Goal: Information Seeking & Learning: Learn about a topic

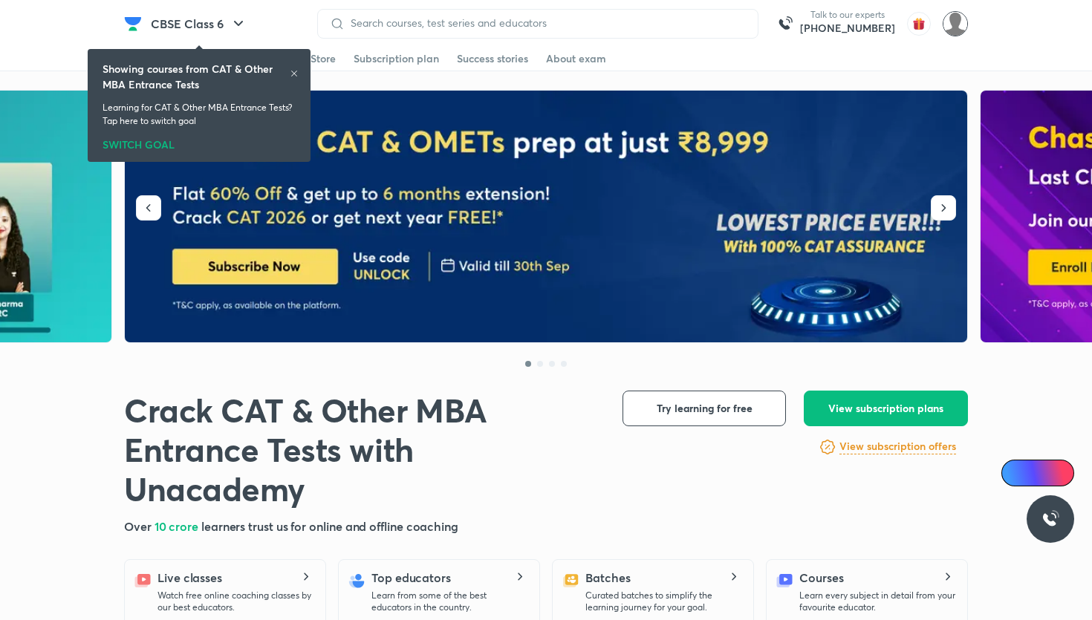
click at [951, 30] on img at bounding box center [954, 23] width 25 height 25
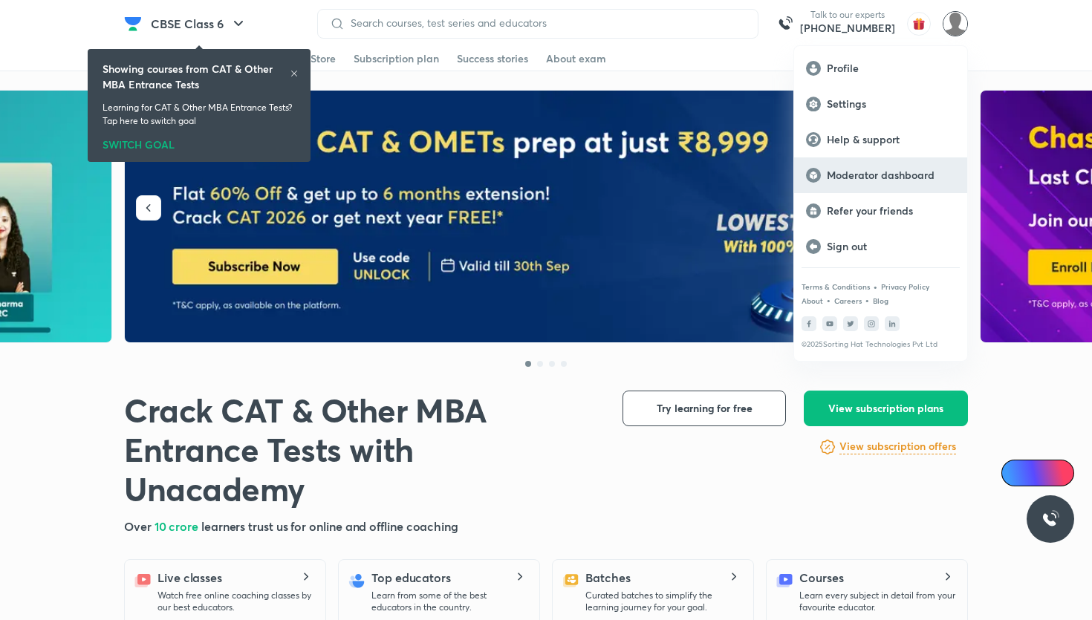
click at [938, 175] on p "Moderator dashboard" at bounding box center [891, 175] width 128 height 13
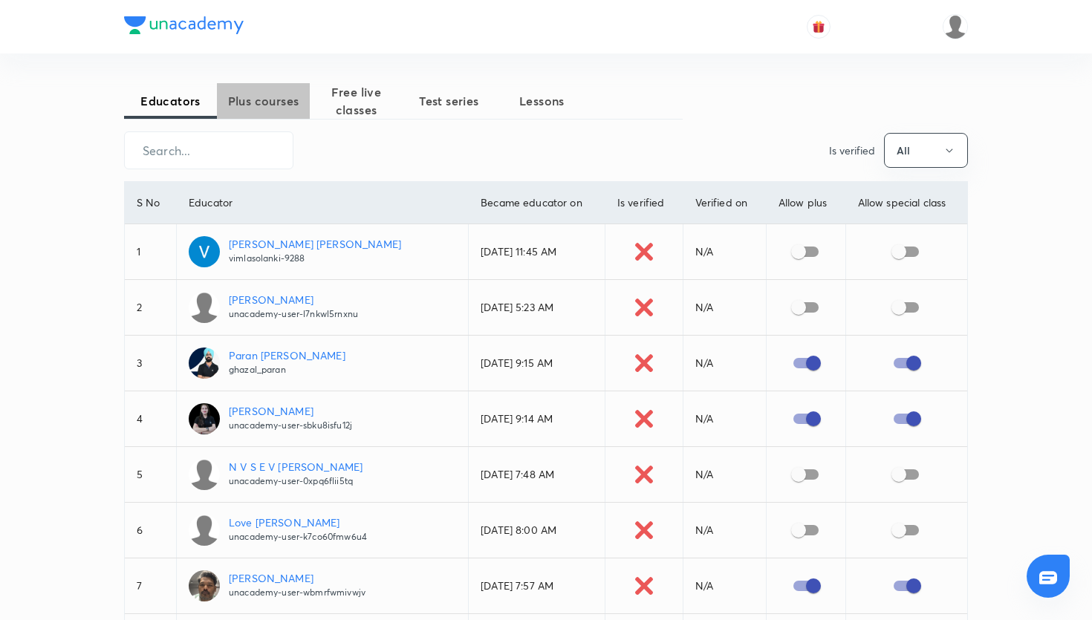
click at [274, 102] on span "Plus courses" at bounding box center [263, 101] width 93 height 18
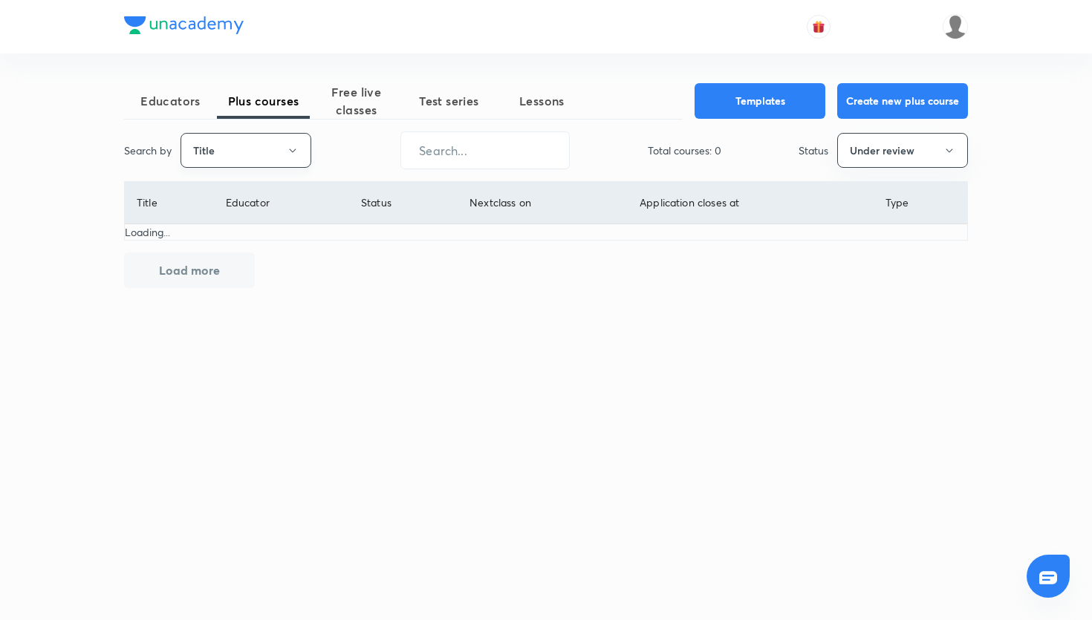
click at [255, 167] on button "Title" at bounding box center [245, 150] width 131 height 35
click at [250, 237] on ul "Title Username" at bounding box center [245, 209] width 129 height 67
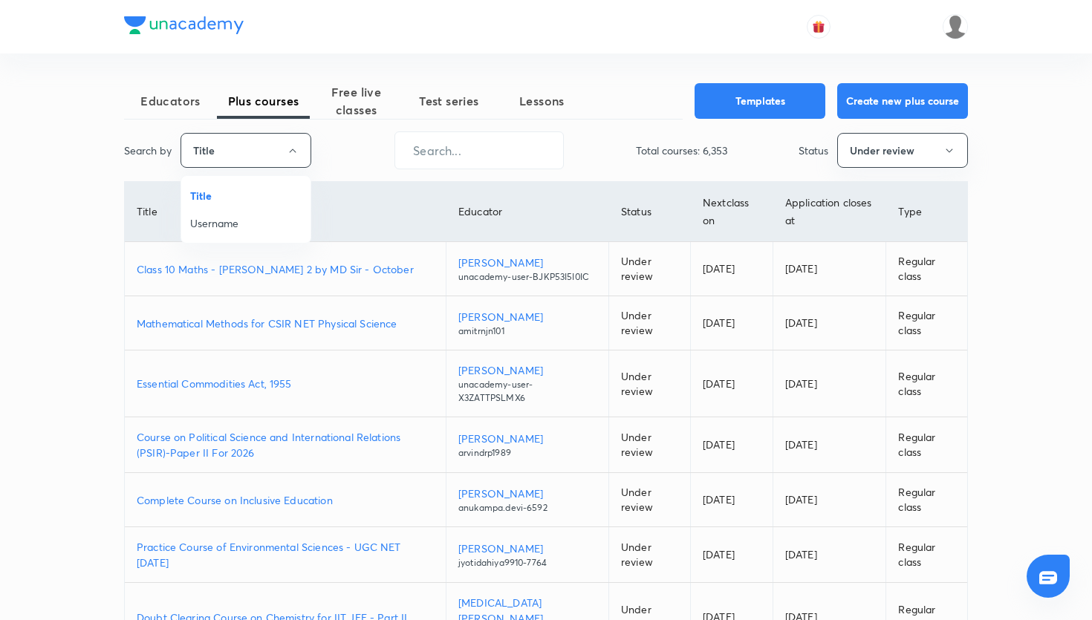
click at [250, 234] on li "Username" at bounding box center [245, 222] width 129 height 27
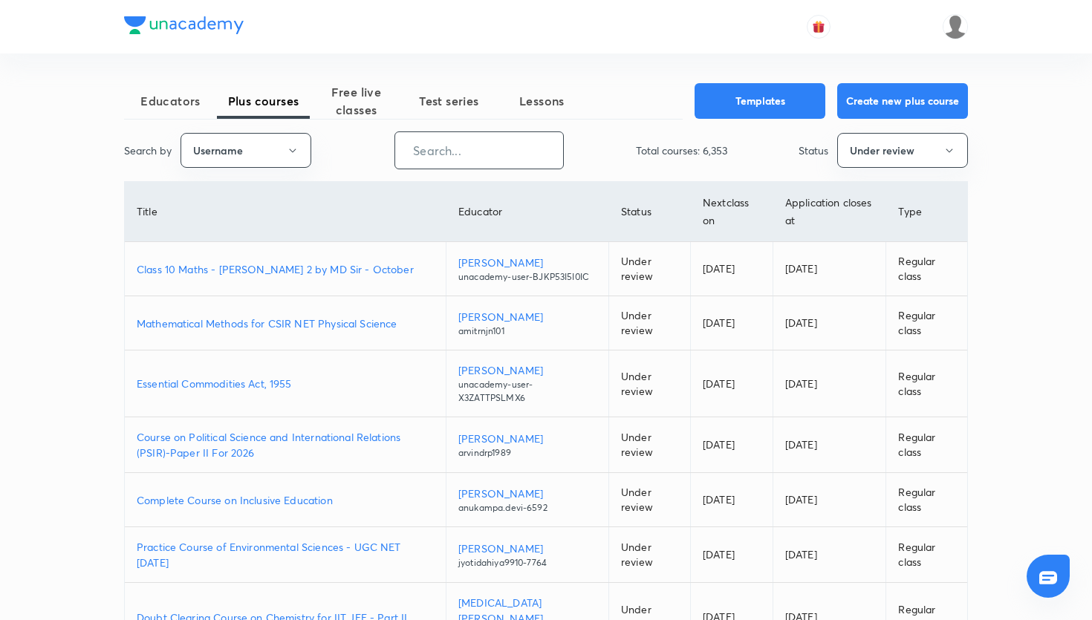
click at [500, 143] on input "text" at bounding box center [479, 150] width 168 height 38
paste input "unacademy-user-6tos1893lf3x"
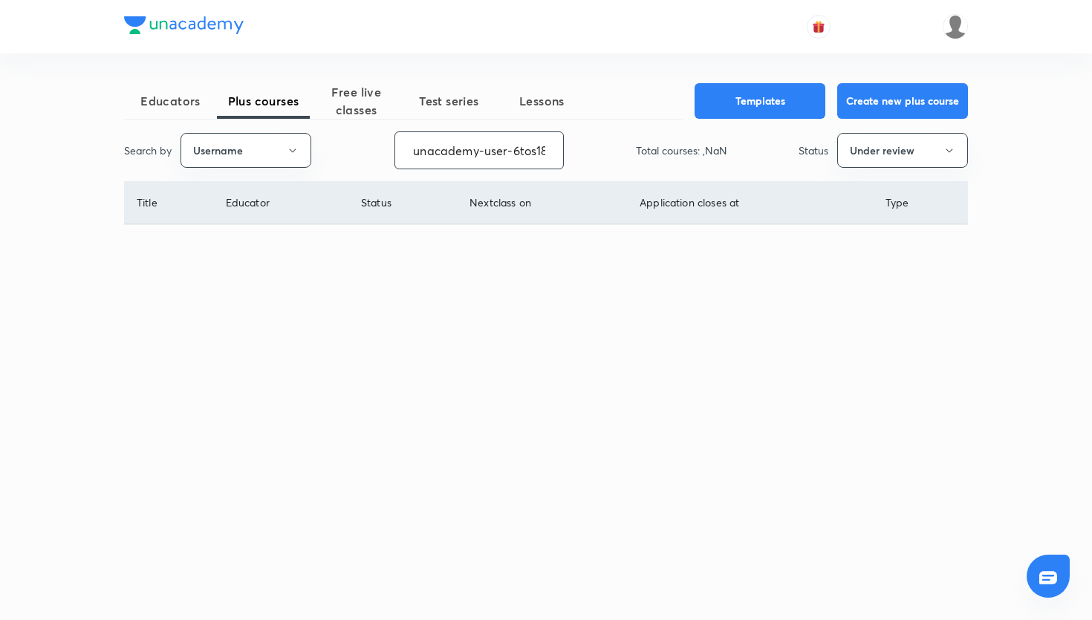
scroll to position [0, 39]
type input "unacademy-user-6tos1893lf3x"
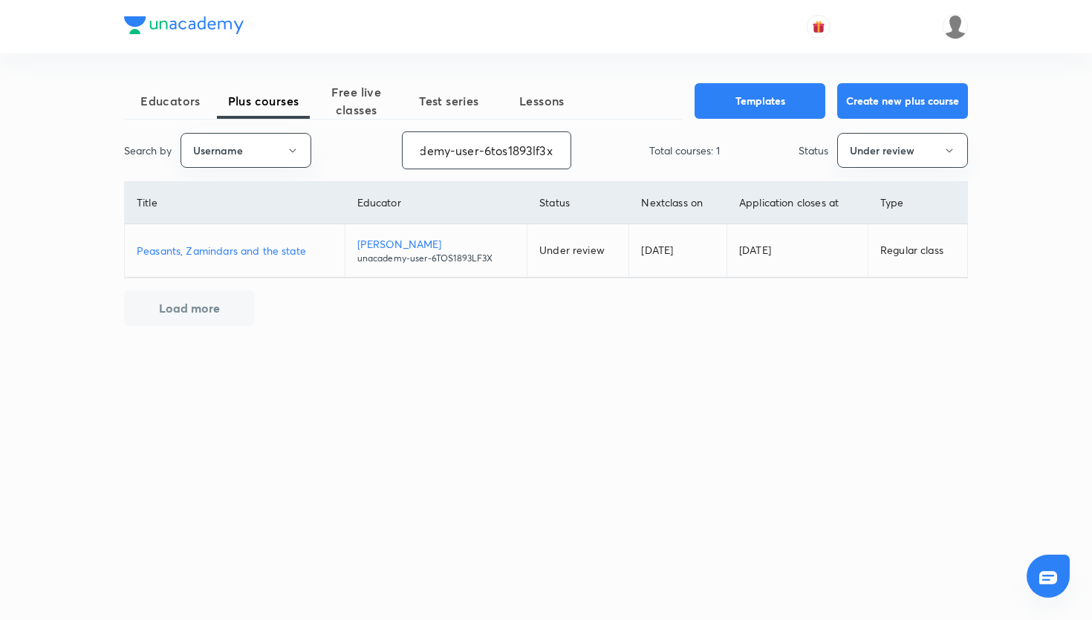
click at [289, 248] on p "Peasants, Zamindars and the state" at bounding box center [235, 251] width 196 height 16
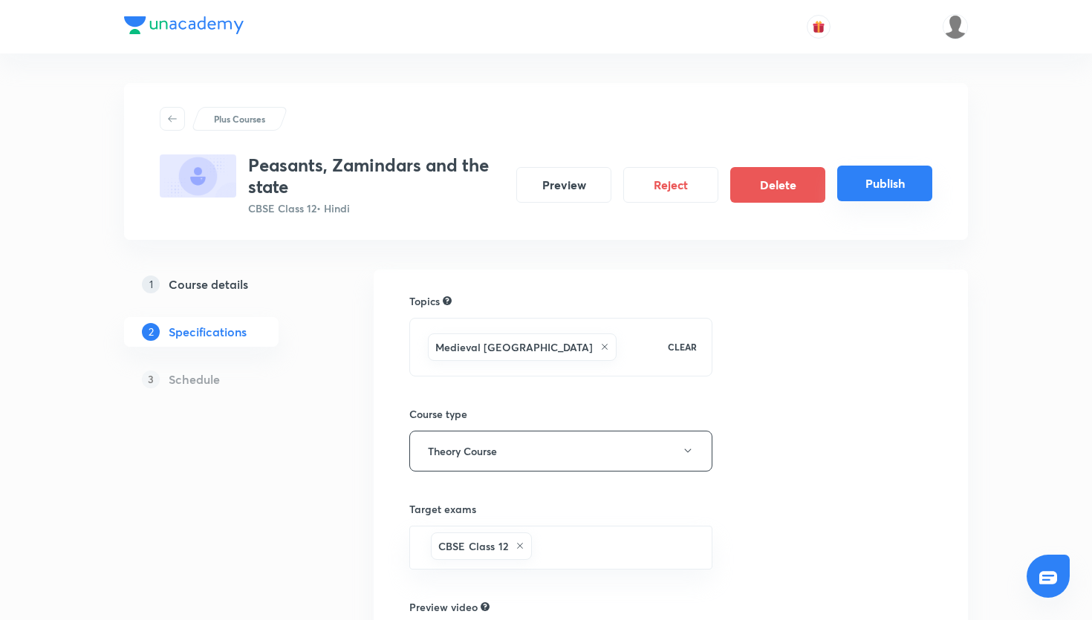
click at [885, 177] on button "Publish" at bounding box center [884, 184] width 95 height 36
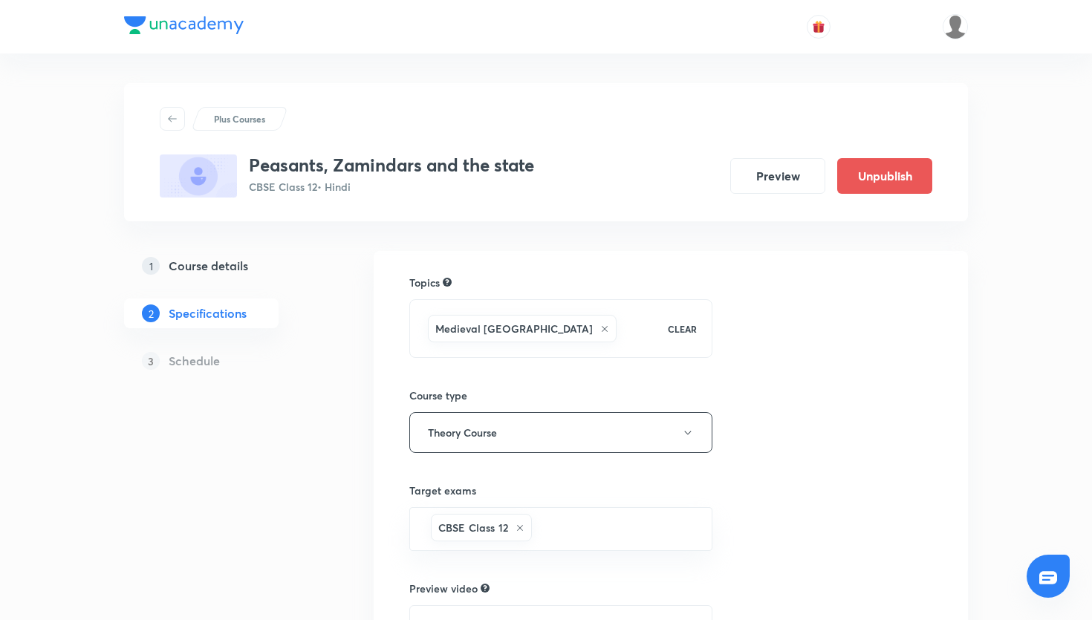
scroll to position [235, 0]
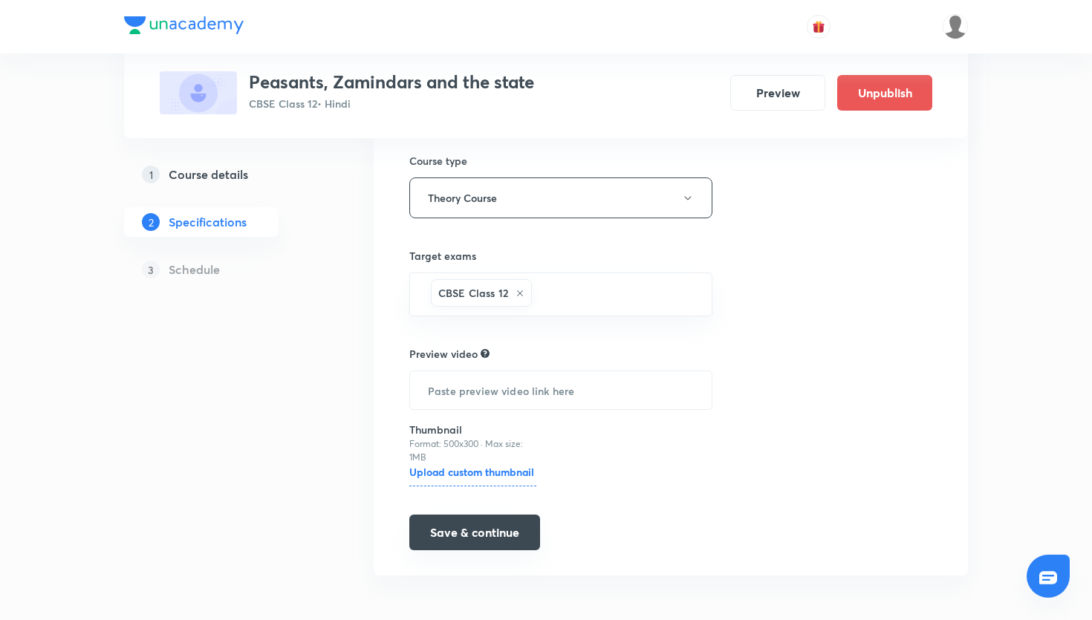
click at [509, 527] on button "Save & continue" at bounding box center [474, 533] width 131 height 36
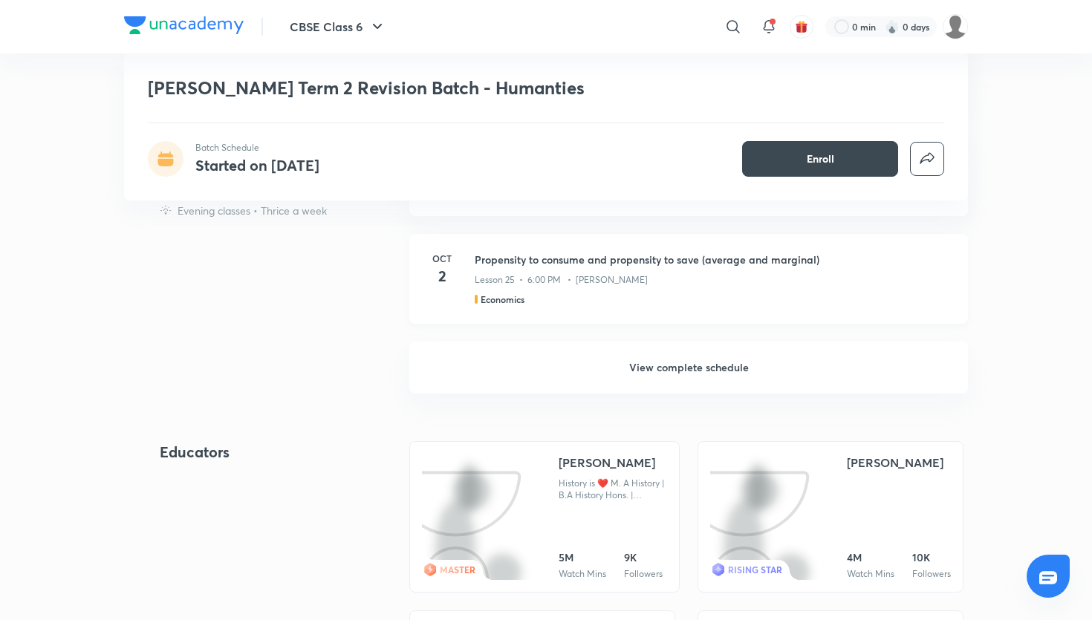
scroll to position [1173, 0]
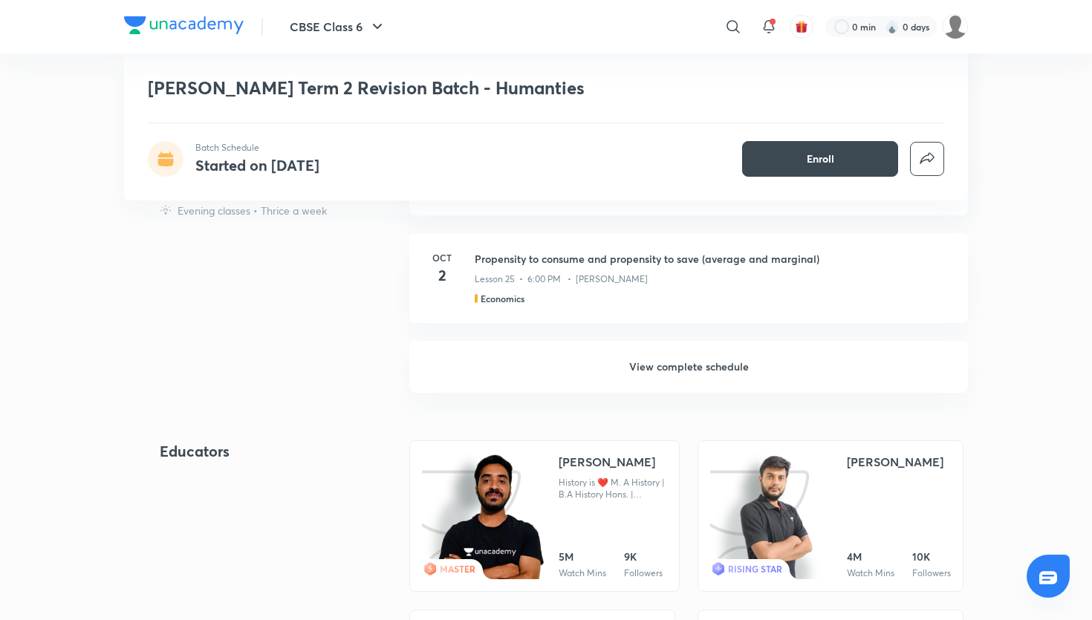
click at [657, 371] on h6 "View complete schedule" at bounding box center [688, 367] width 558 height 52
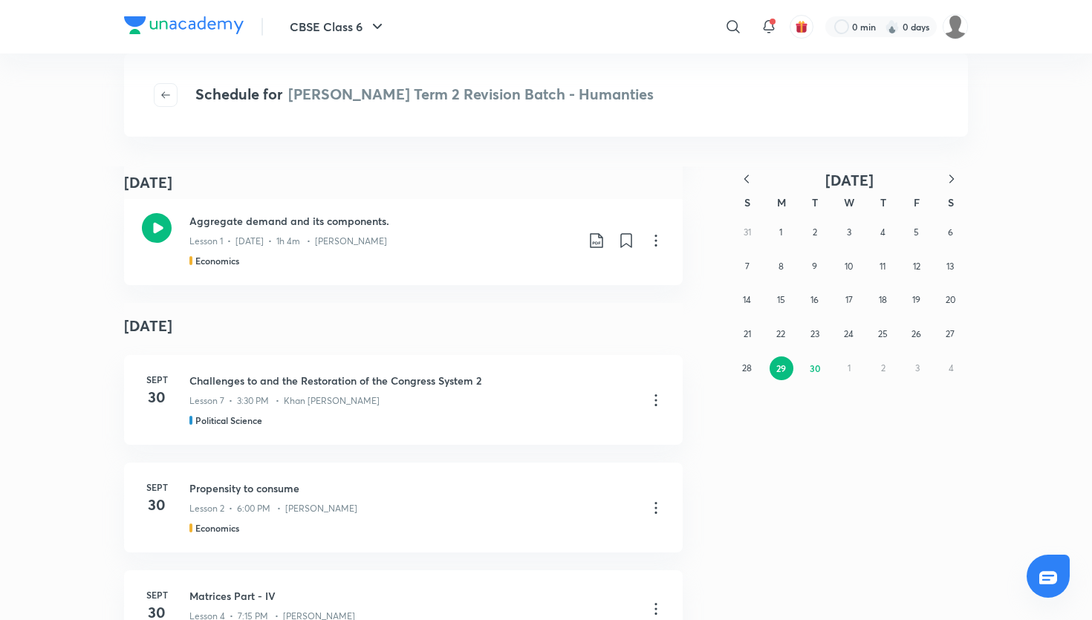
scroll to position [1813, 0]
